Goal: Check status: Check status

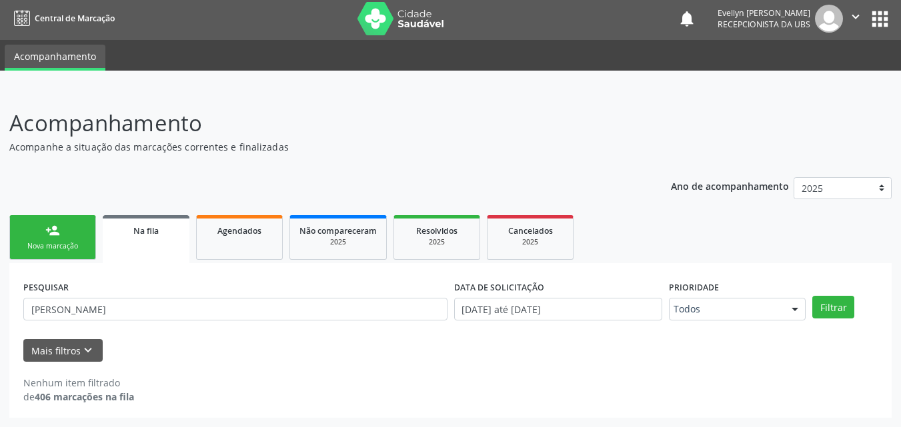
scroll to position [3, 0]
click at [7, 326] on div "Acompanhamento Acompanhe a situação das marcações correntes e finalizadas Relat…" at bounding box center [450, 258] width 901 height 338
type input "FLORACI"
click at [812, 296] on button "Filtrar" at bounding box center [833, 307] width 42 height 23
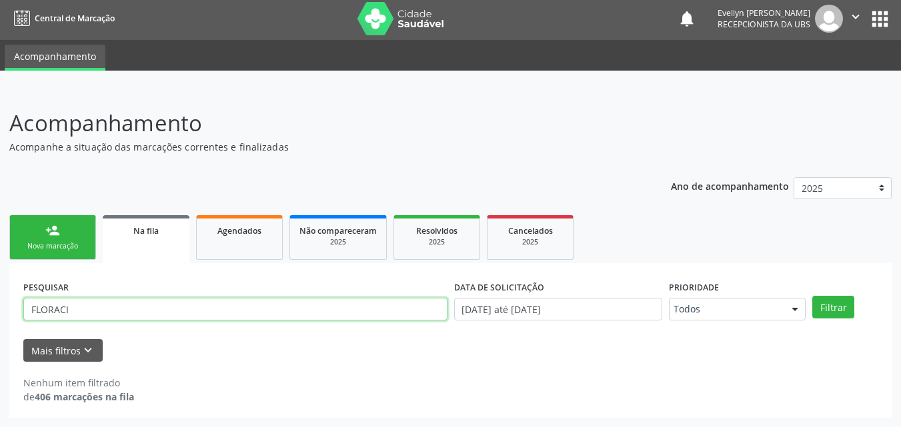
drag, startPoint x: 73, startPoint y: 305, endPoint x: 25, endPoint y: 312, distance: 48.5
click at [25, 312] on input "FLORACI" at bounding box center [235, 309] width 424 height 23
paste input "FLORACI"
type input "FLORACI"
click at [812, 296] on button "Filtrar" at bounding box center [833, 307] width 42 height 23
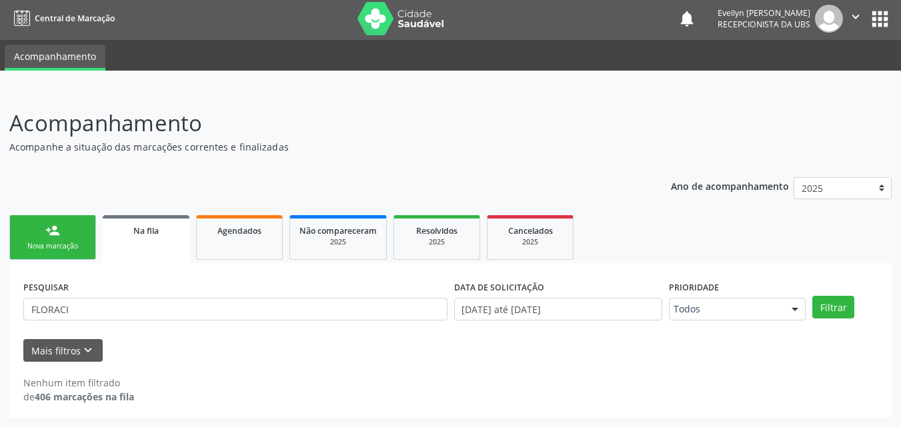
click at [350, 36] on nav "Central de Marcação notifications [PERSON_NAME] Recepcionista da UBS  Configur…" at bounding box center [450, 18] width 901 height 43
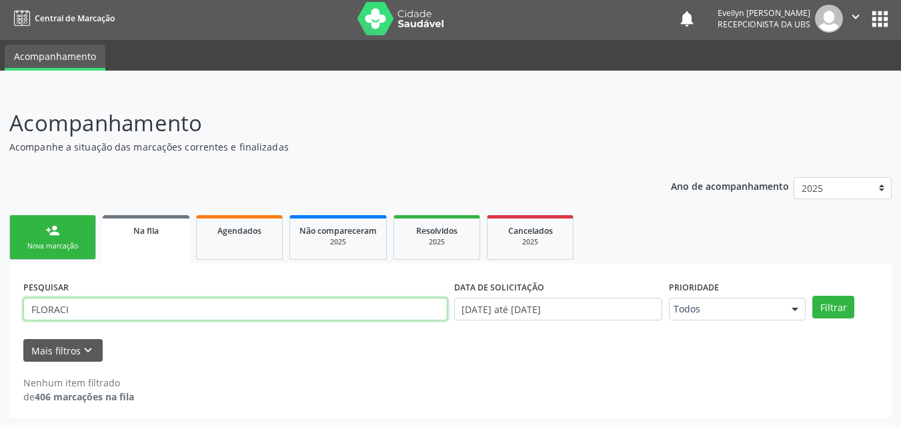
click at [70, 311] on input "FLORACI" at bounding box center [235, 309] width 424 height 23
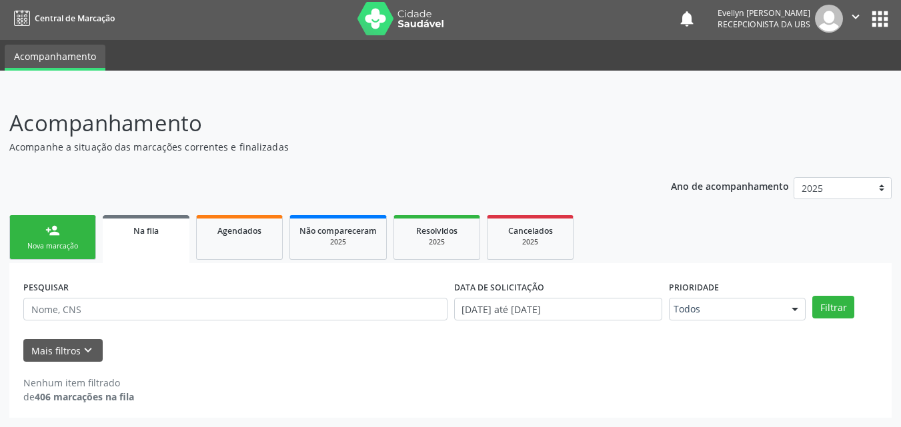
click at [425, 170] on div "Ano de acompanhamento 2025 person_add Nova marcação Na fila Agendados Não compa…" at bounding box center [450, 293] width 882 height 251
click at [575, 151] on p "Acompanhe a situação das marcações correntes e finalizadas" at bounding box center [317, 147] width 617 height 14
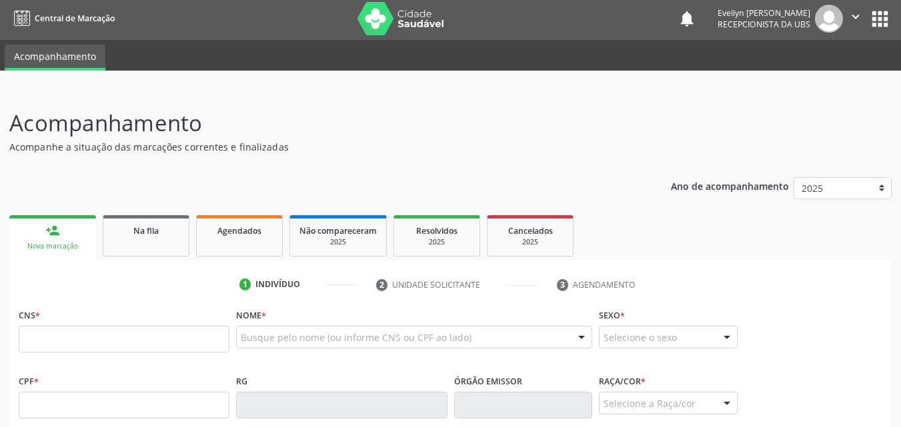
scroll to position [3, 0]
